Goal: Task Accomplishment & Management: Use online tool/utility

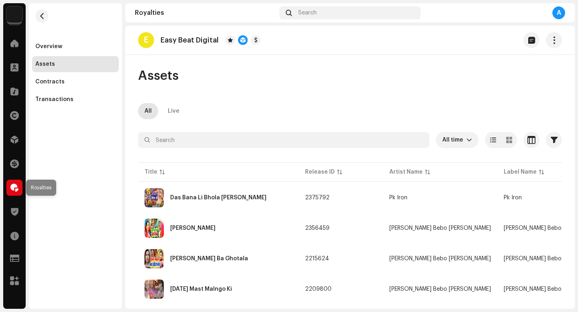
click at [18, 187] on span at bounding box center [14, 188] width 8 height 6
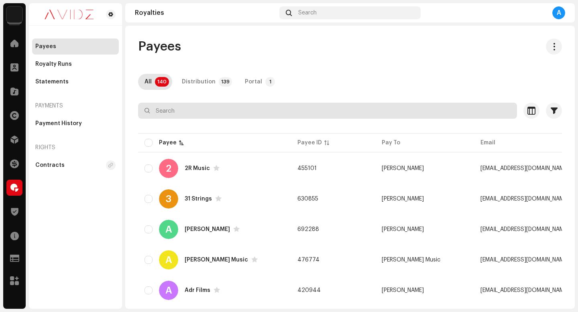
click at [252, 113] on input "text" at bounding box center [327, 111] width 379 height 16
type input "Kakul Music"
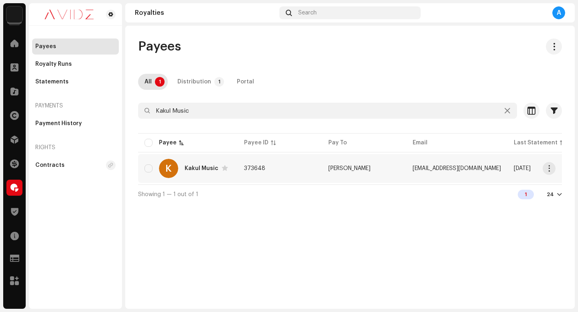
click at [400, 166] on td "[PERSON_NAME]" at bounding box center [364, 168] width 84 height 29
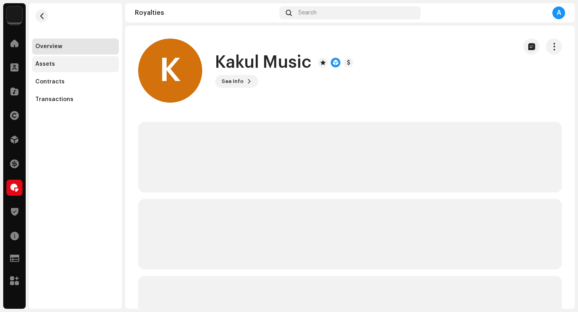
click at [96, 65] on div "Assets" at bounding box center [75, 64] width 80 height 6
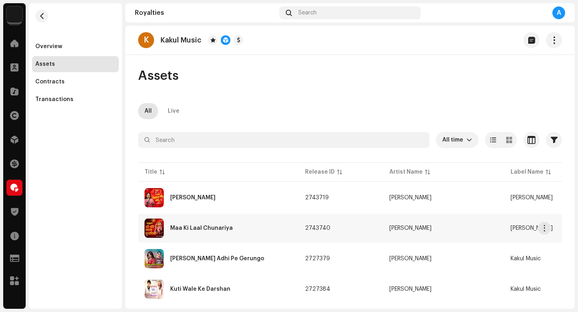
drag, startPoint x: 551, startPoint y: 43, endPoint x: 467, endPoint y: 218, distance: 194.2
click at [551, 43] on span "button" at bounding box center [554, 40] width 8 height 6
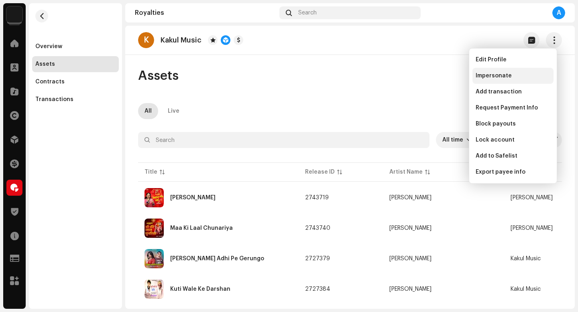
click at [498, 73] on span "Impersonate" at bounding box center [493, 76] width 36 height 6
